Goal: Book appointment/travel/reservation

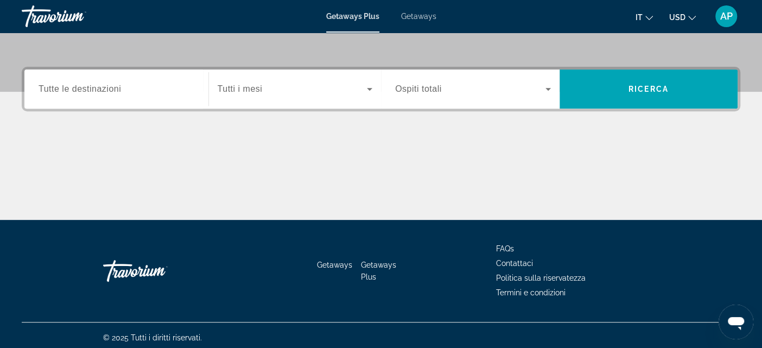
scroll to position [233, 0]
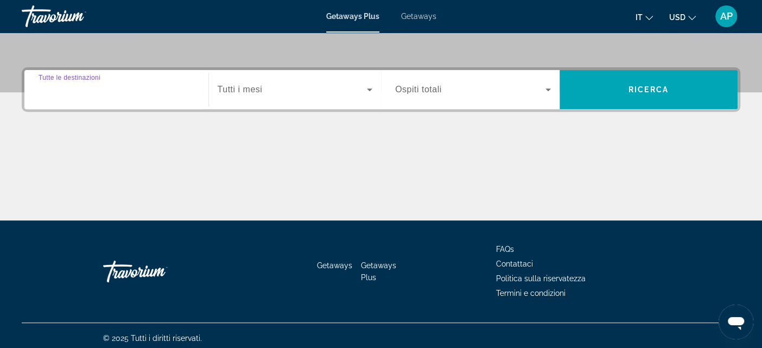
click at [161, 89] on input "Destination Tutte le destinazioni" at bounding box center [117, 90] width 156 height 13
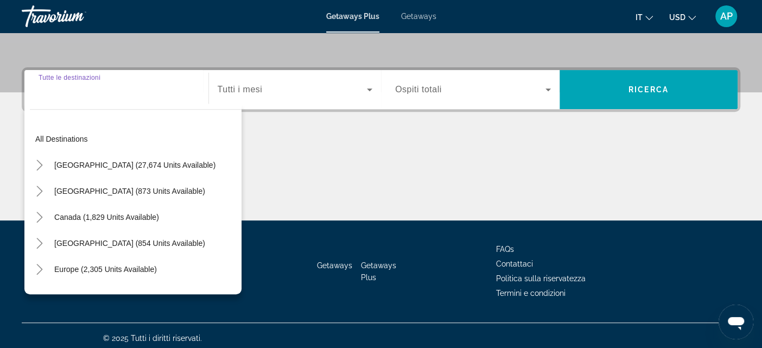
scroll to position [238, 0]
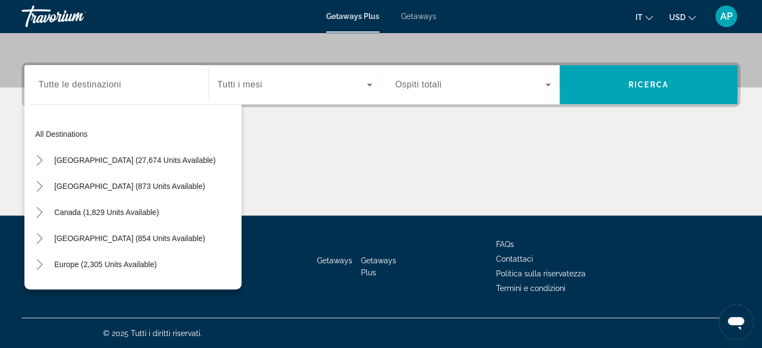
click at [169, 269] on div "Europe (2,305 units available)" at bounding box center [136, 264] width 212 height 26
click at [151, 265] on span "Europe (2,305 units available)" at bounding box center [105, 264] width 103 height 9
type input "**********"
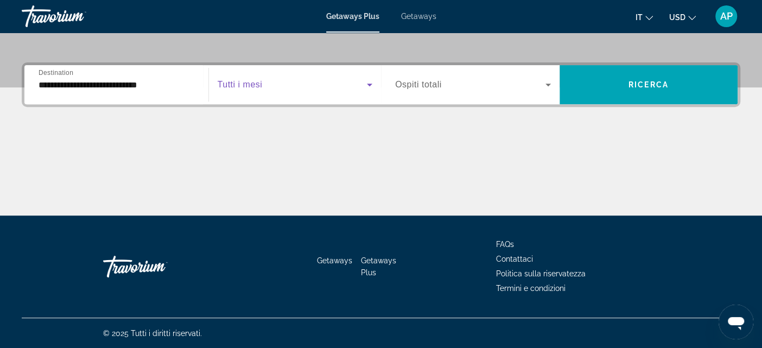
click at [369, 85] on icon "Search widget" at bounding box center [369, 85] width 5 height 3
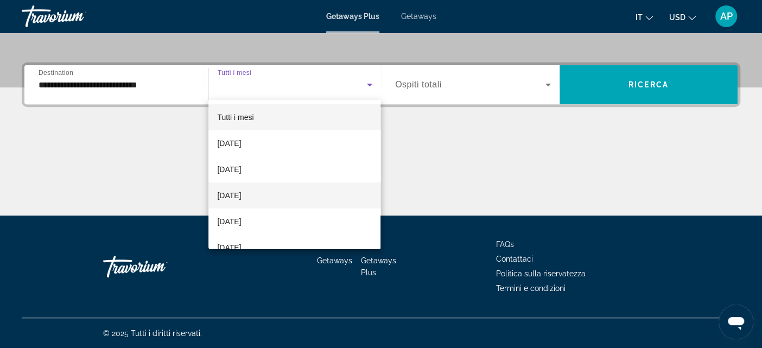
click at [333, 198] on mat-option "[DATE]" at bounding box center [294, 195] width 172 height 26
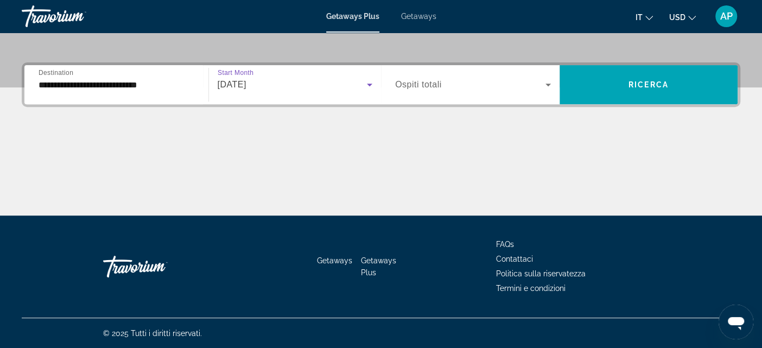
click at [547, 85] on icon "Search widget" at bounding box center [547, 85] width 5 height 3
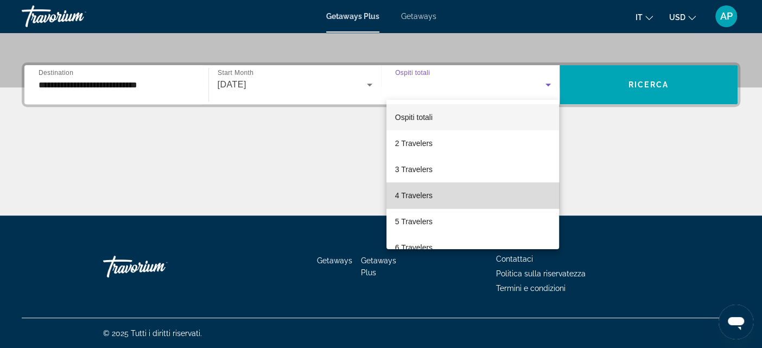
click at [494, 198] on mat-option "4 Travelers" at bounding box center [472, 195] width 173 height 26
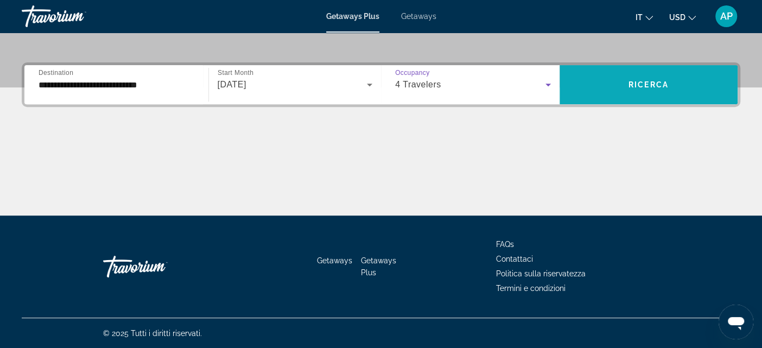
click at [668, 86] on span "Ricerca" at bounding box center [648, 84] width 40 height 9
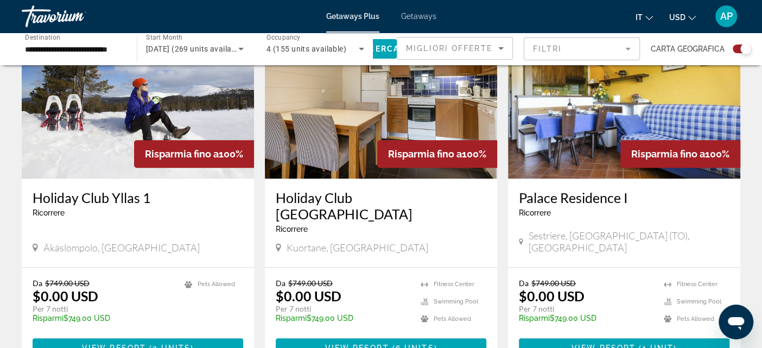
scroll to position [441, 0]
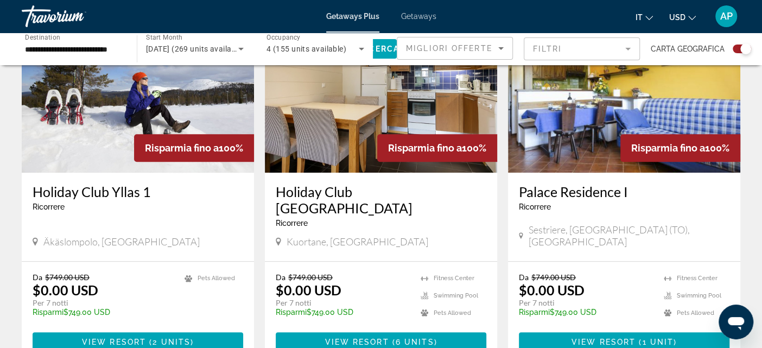
click at [105, 118] on img "Main content" at bounding box center [138, 86] width 232 height 174
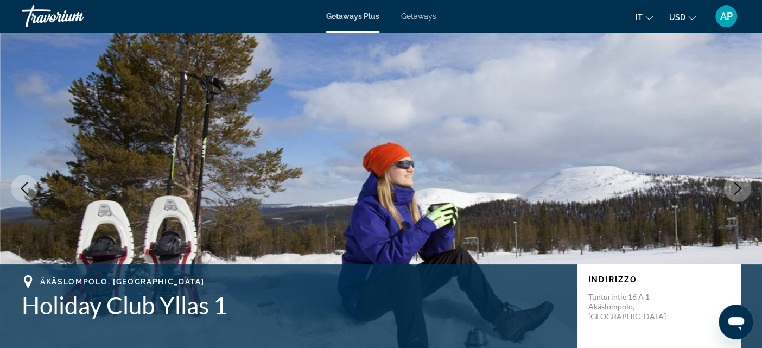
scroll to position [9, 0]
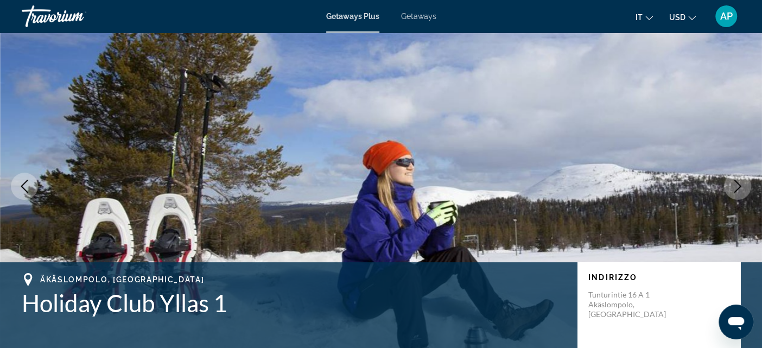
click at [738, 185] on icon "Next image" at bounding box center [737, 186] width 13 height 13
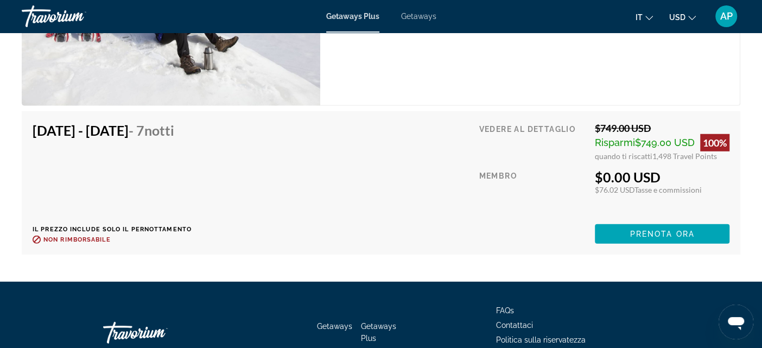
scroll to position [1782, 0]
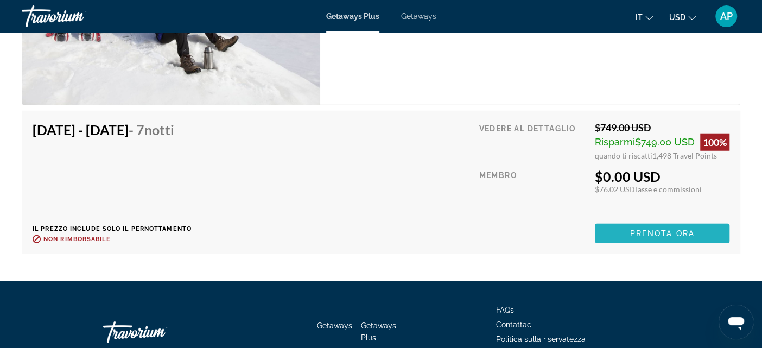
click at [665, 233] on span "Prenota ora" at bounding box center [661, 233] width 65 height 9
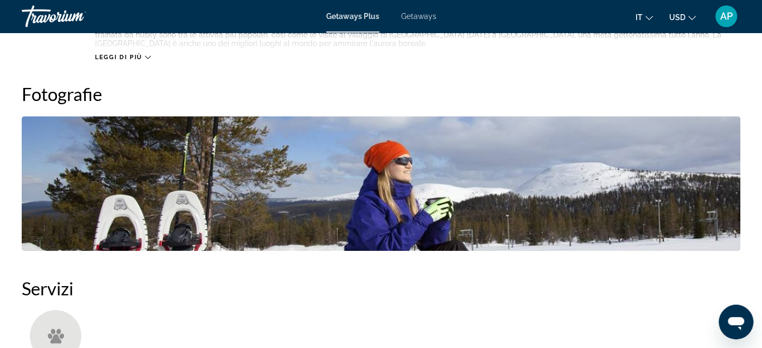
scroll to position [473, 0]
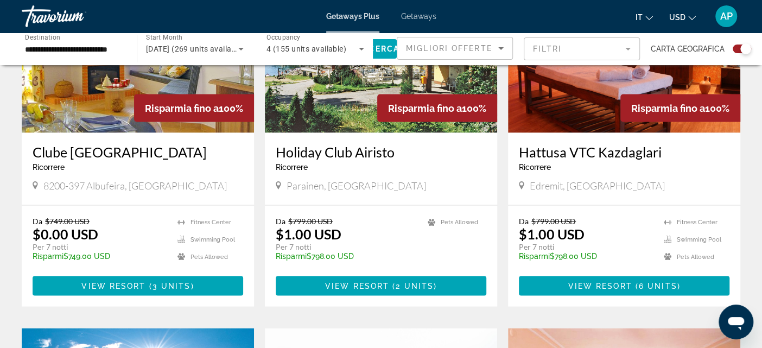
scroll to position [1252, 0]
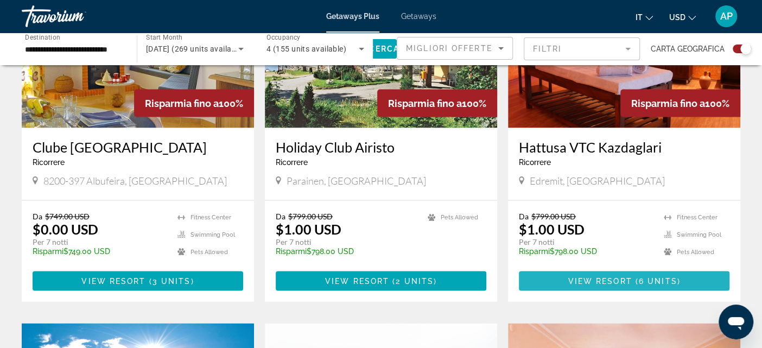
click at [599, 276] on span "View Resort" at bounding box center [600, 280] width 64 height 9
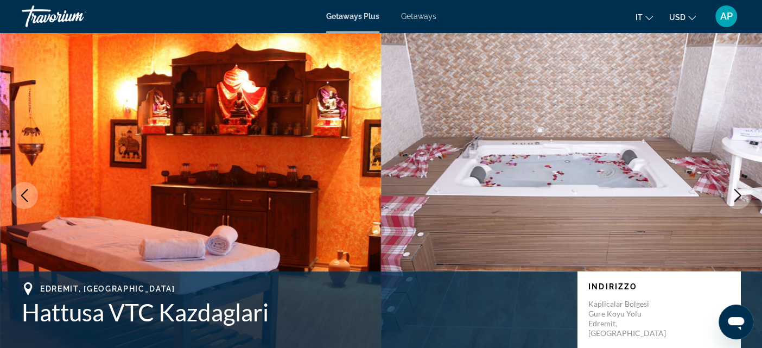
click at [599, 269] on img "Main content" at bounding box center [571, 196] width 381 height 326
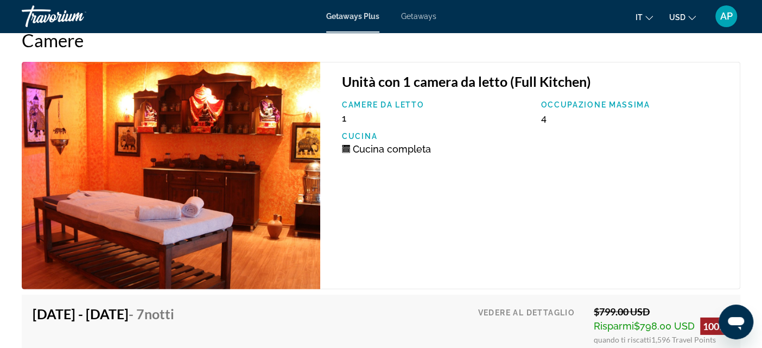
scroll to position [1896, 0]
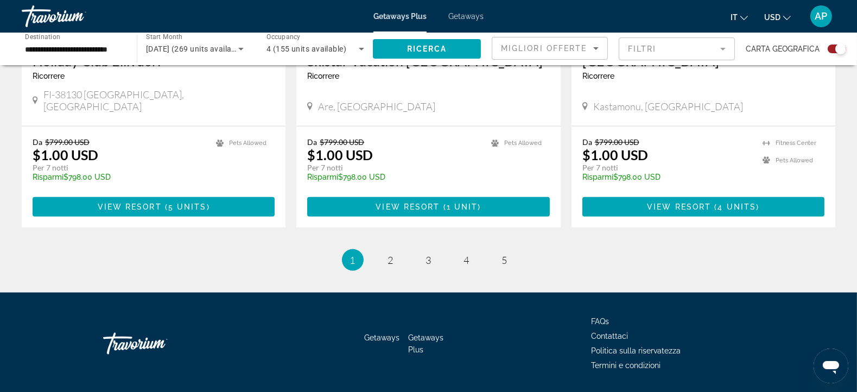
scroll to position [1684, 0]
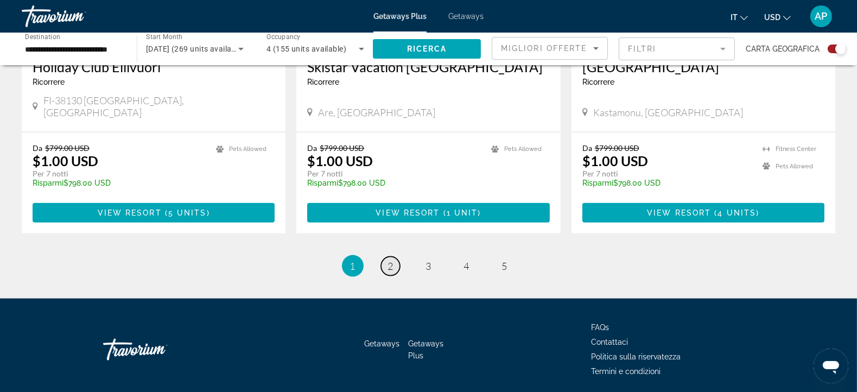
click at [388, 260] on span "2" at bounding box center [390, 266] width 5 height 12
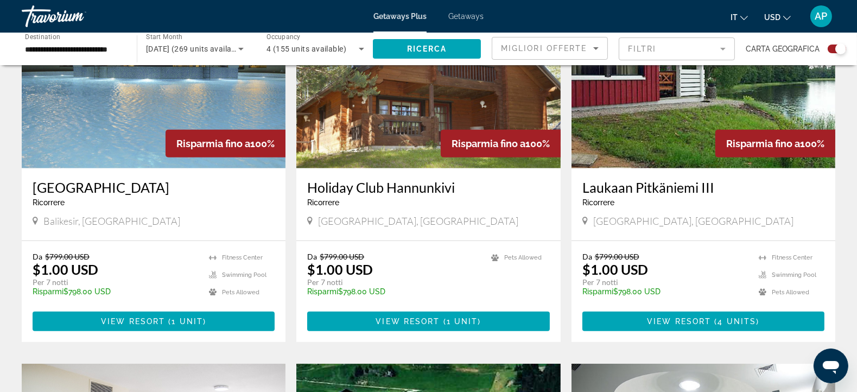
scroll to position [817, 0]
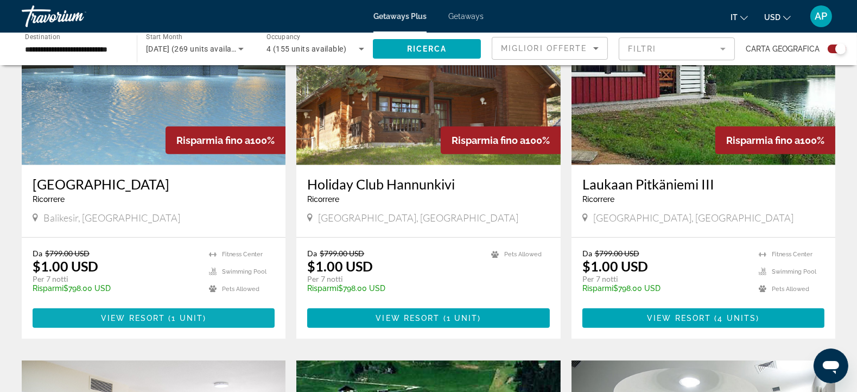
click at [144, 318] on span "View Resort" at bounding box center [133, 318] width 64 height 9
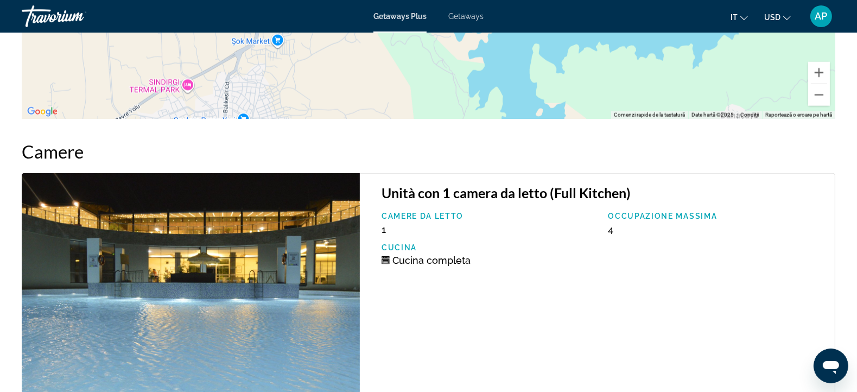
scroll to position [1715, 0]
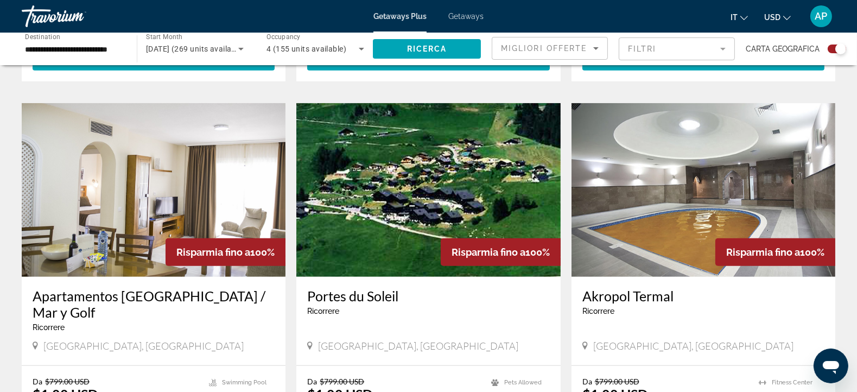
scroll to position [1083, 0]
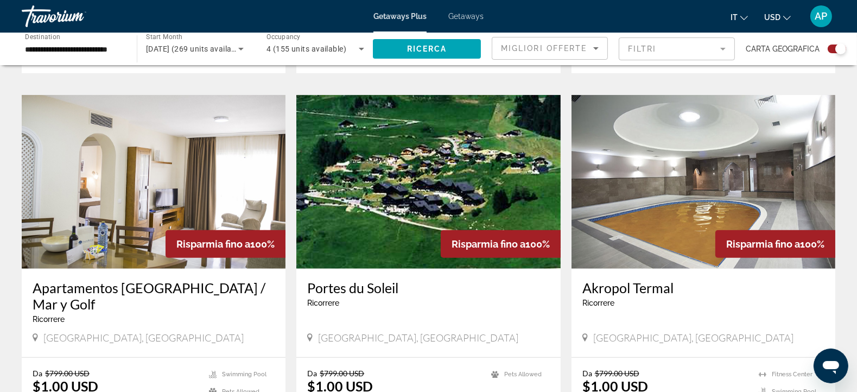
click at [380, 183] on img "Main content" at bounding box center [428, 182] width 264 height 174
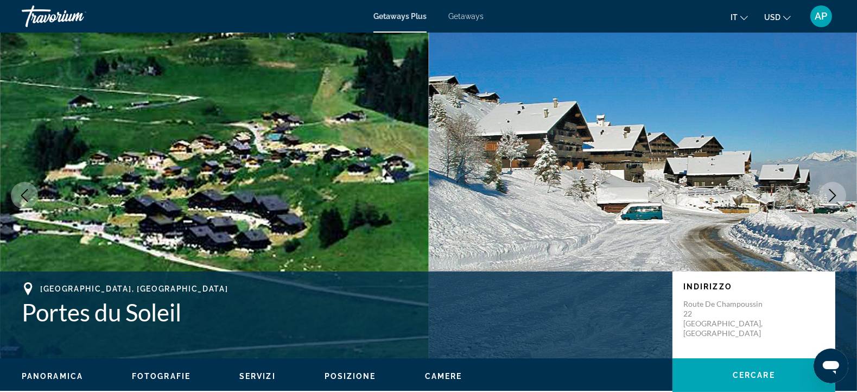
scroll to position [5, 0]
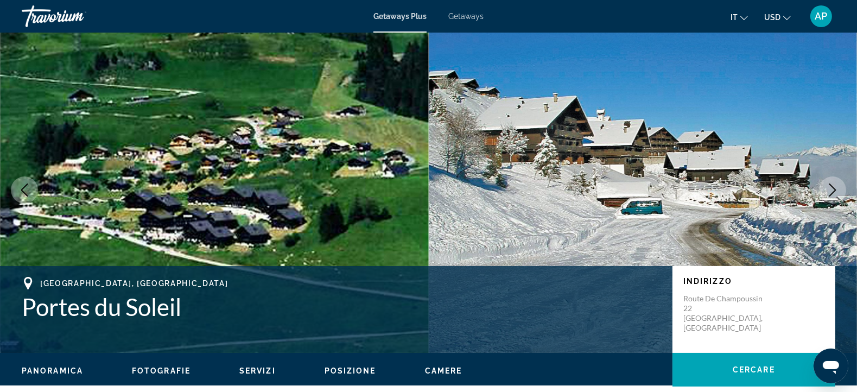
click at [771, 189] on icon "Next image" at bounding box center [832, 189] width 13 height 13
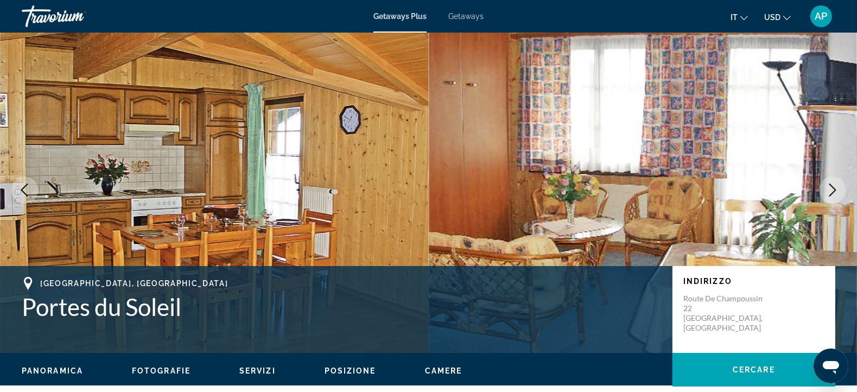
click at [771, 189] on icon "Next image" at bounding box center [832, 189] width 13 height 13
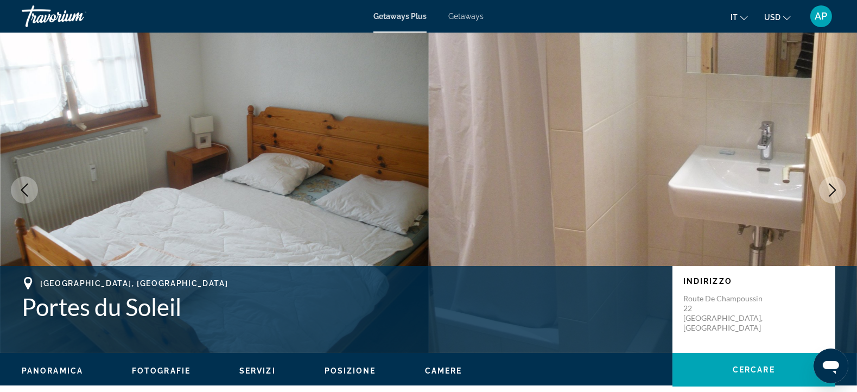
click at [771, 189] on icon "Next image" at bounding box center [832, 189] width 13 height 13
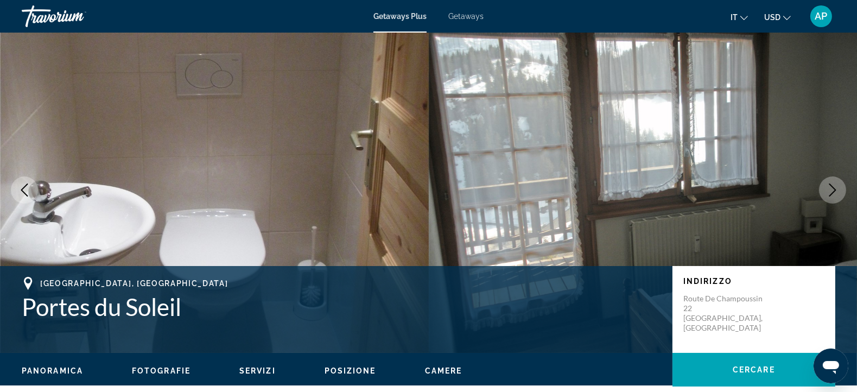
click at [771, 189] on icon "Next image" at bounding box center [832, 189] width 13 height 13
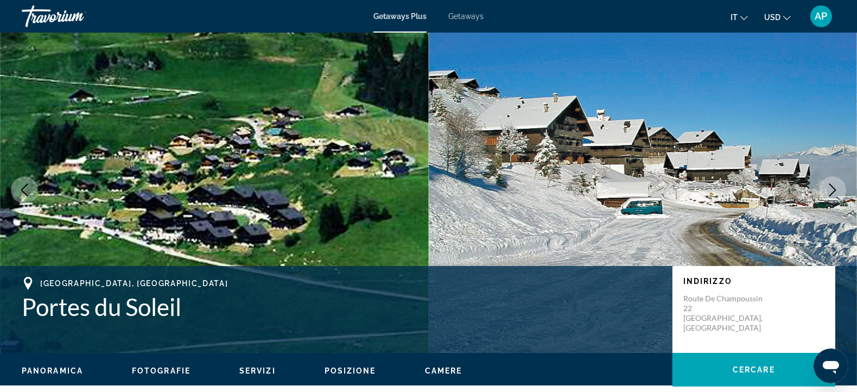
click at [771, 189] on icon "Next image" at bounding box center [832, 189] width 13 height 13
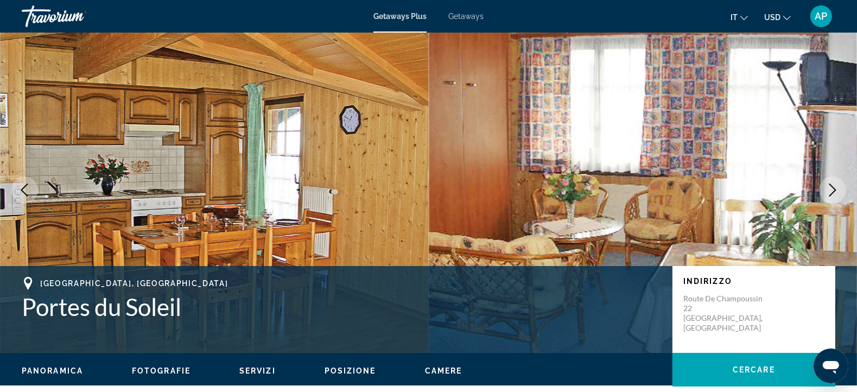
click at [771, 189] on icon "Next image" at bounding box center [832, 189] width 13 height 13
